Goal: Task Accomplishment & Management: Manage account settings

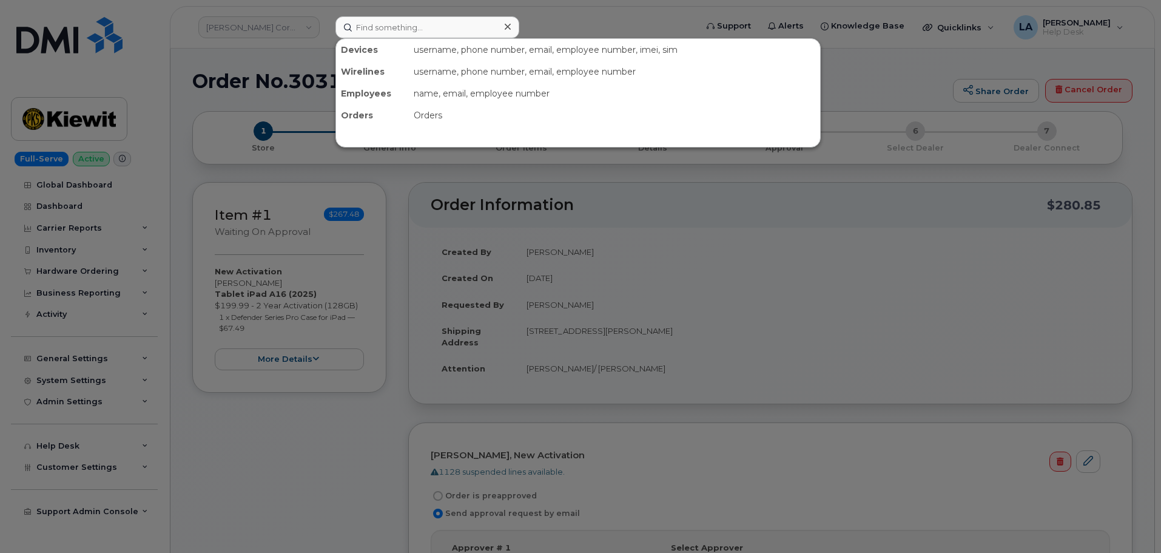
click at [443, 25] on input at bounding box center [427, 27] width 184 height 22
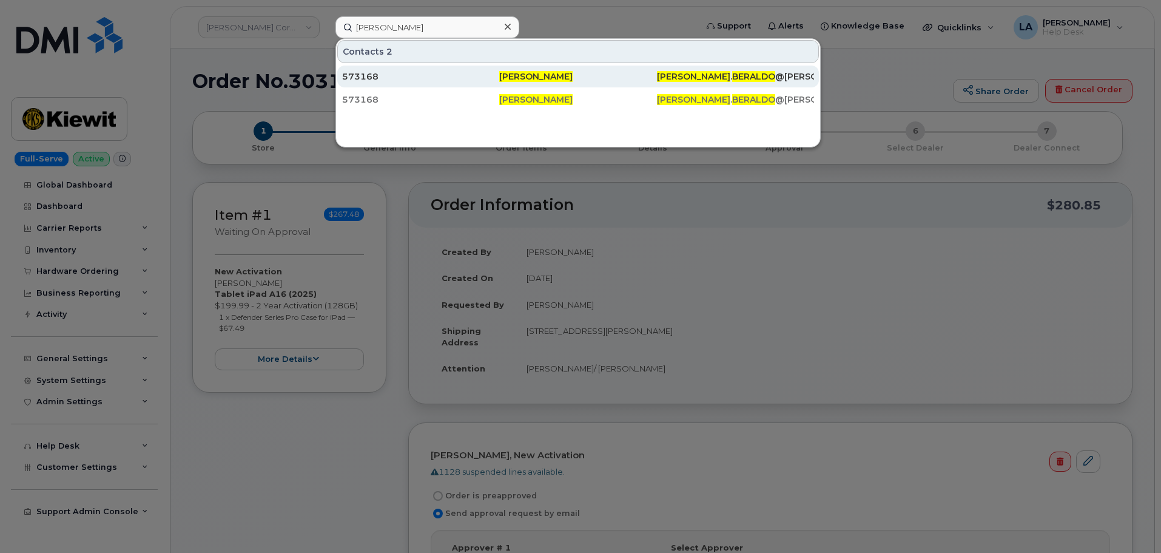
type input "mathew beraldo"
click at [518, 73] on span "[PERSON_NAME]" at bounding box center [535, 76] width 73 height 11
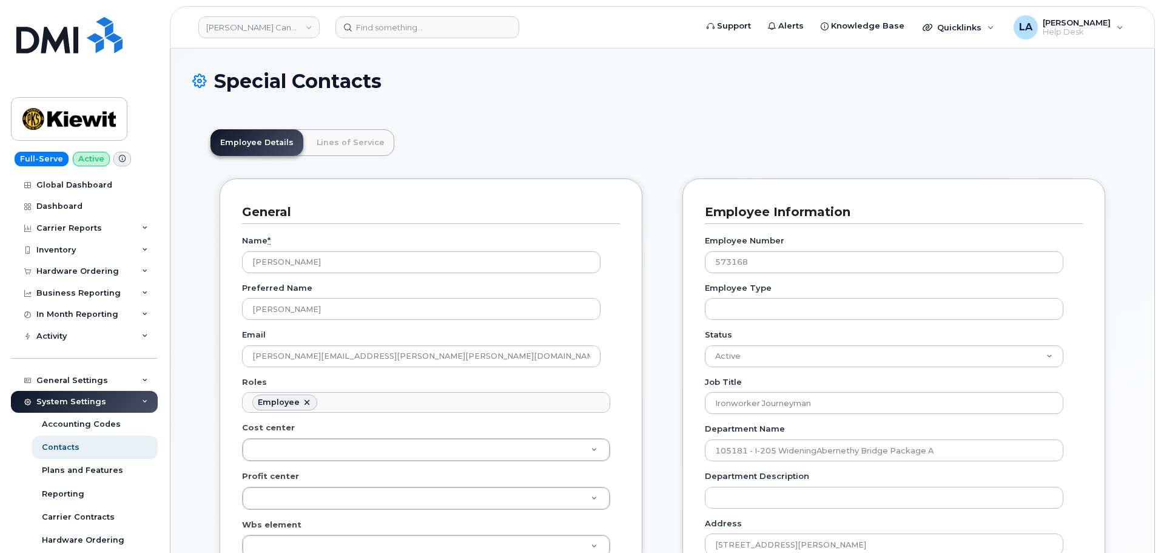
scroll to position [36, 0]
drag, startPoint x: 328, startPoint y: 261, endPoint x: 217, endPoint y: 261, distance: 111.6
click at [336, 141] on link "Lines of Service" at bounding box center [350, 142] width 87 height 27
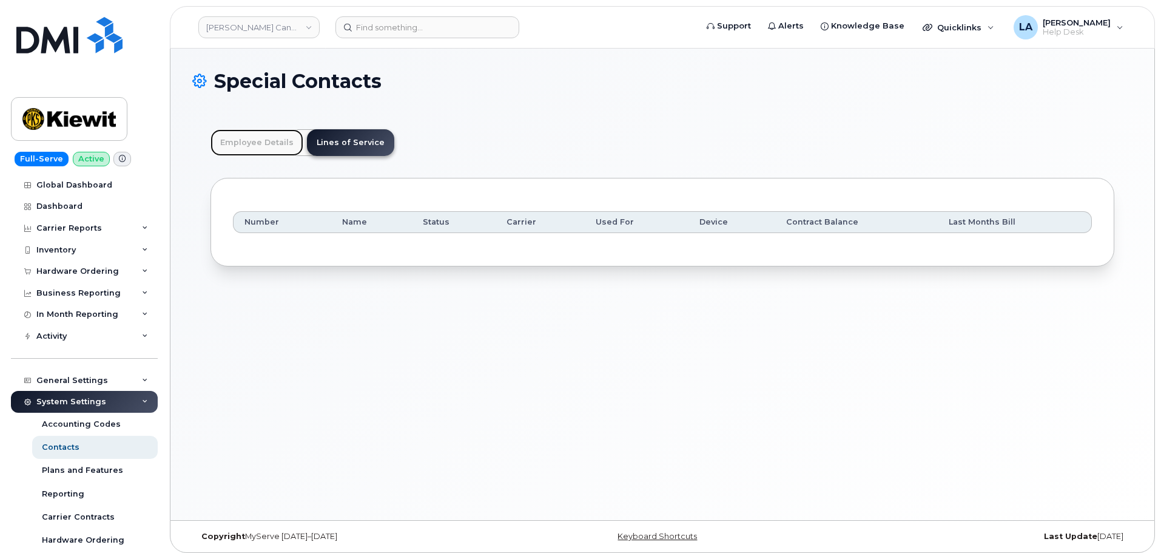
click at [247, 149] on link "Employee Details" at bounding box center [256, 142] width 93 height 27
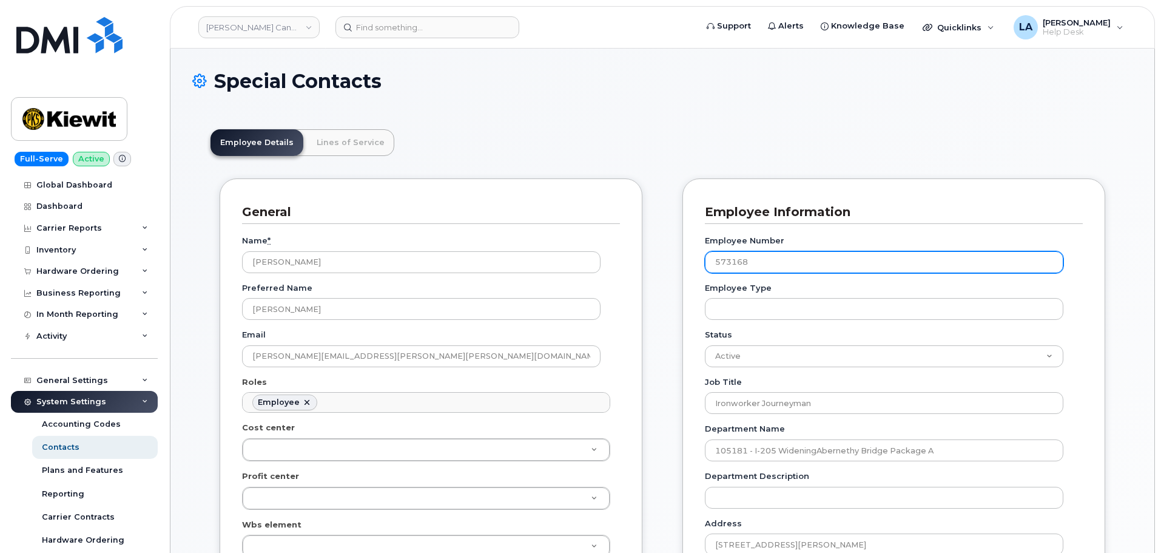
click at [730, 258] on input "573168" at bounding box center [884, 262] width 358 height 22
